Goal: Transaction & Acquisition: Book appointment/travel/reservation

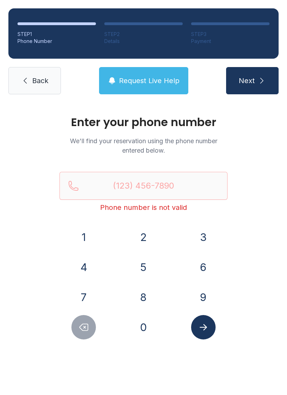
click at [47, 82] on span "Back" at bounding box center [40, 81] width 16 height 10
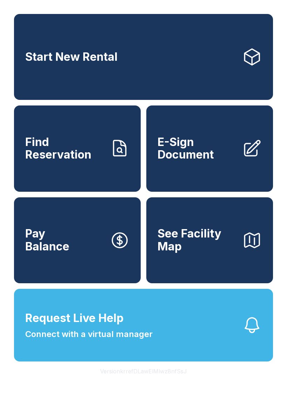
click at [141, 73] on link "Start New Rental" at bounding box center [143, 57] width 259 height 86
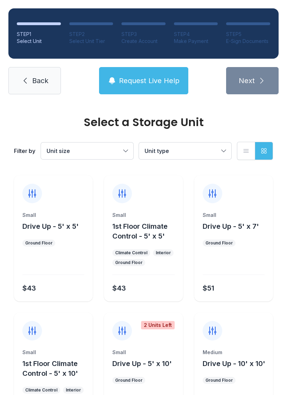
click at [177, 149] on span "Unit type" at bounding box center [181, 151] width 74 height 8
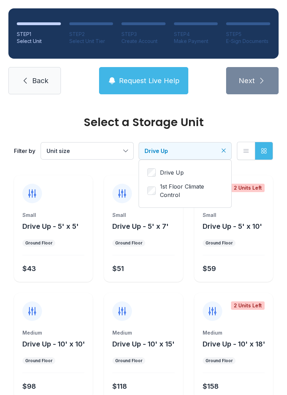
click at [80, 156] on button "Unit size" at bounding box center [87, 151] width 92 height 17
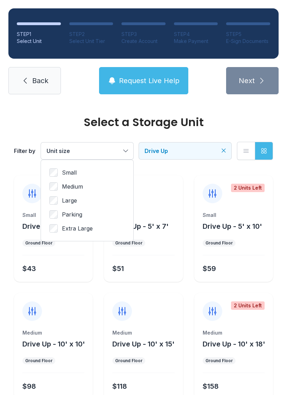
click at [65, 188] on span "Medium" at bounding box center [72, 186] width 21 height 8
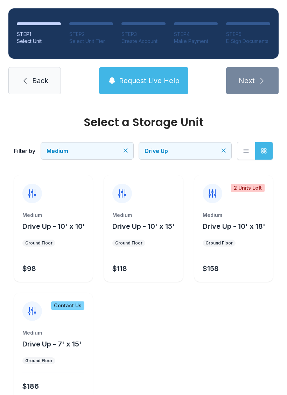
click at [91, 149] on span "Medium" at bounding box center [83, 151] width 74 height 8
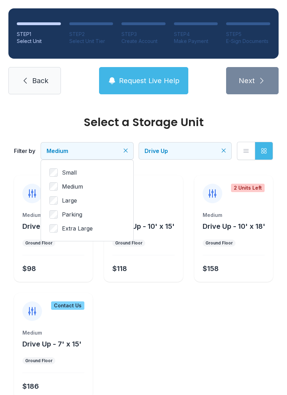
click at [60, 170] on label "Small" at bounding box center [86, 172] width 75 height 8
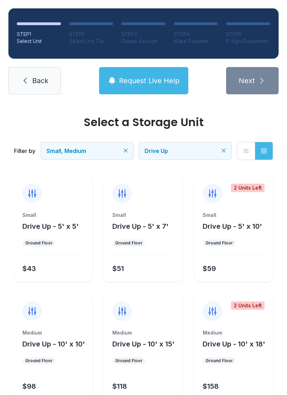
click at [232, 231] on button "Drive Up - 5' x 10'" at bounding box center [231, 227] width 59 height 10
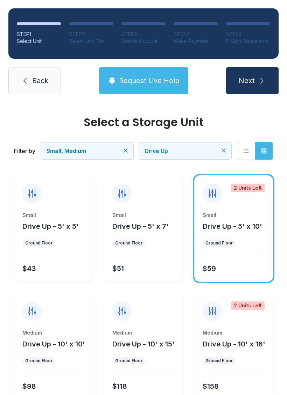
click at [259, 92] on button "Next" at bounding box center [252, 80] width 52 height 27
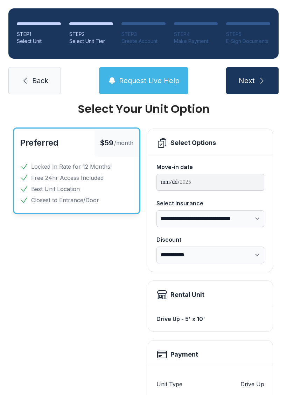
scroll to position [14, 0]
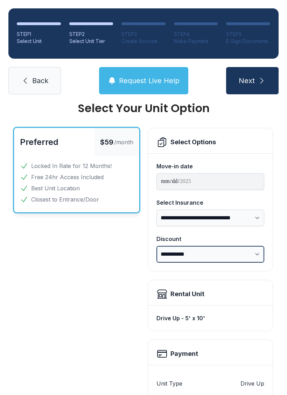
click at [201, 255] on select "**********" at bounding box center [210, 254] width 108 height 17
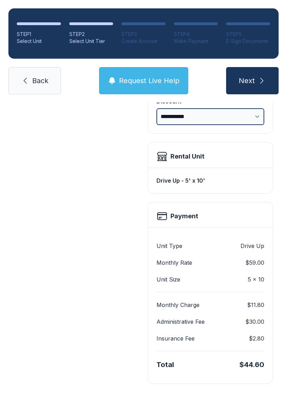
scroll to position [151, 0]
